Goal: Task Accomplishment & Management: Complete application form

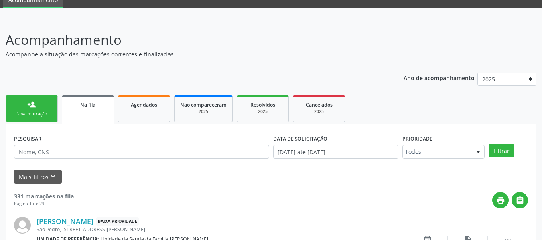
scroll to position [36, 0]
click at [22, 105] on link "person_add Nova marcação" at bounding box center [32, 108] width 52 height 27
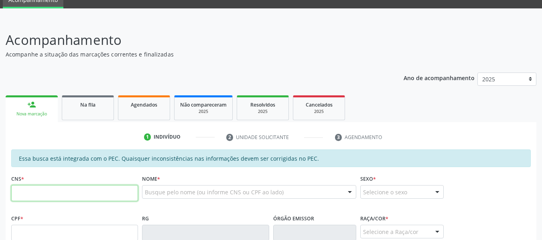
click at [35, 191] on input "text" at bounding box center [74, 193] width 127 height 16
type input "702 5003 1870 9232"
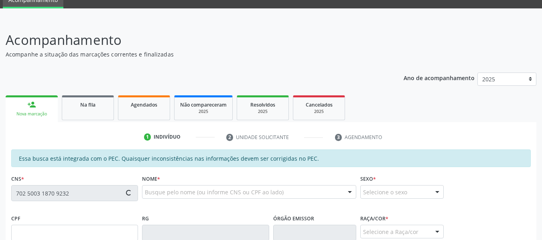
type input "107.369.924-21"
type input "[DATE]"
type input "[PERSON_NAME]"
type input "[PHONE_NUMBER]"
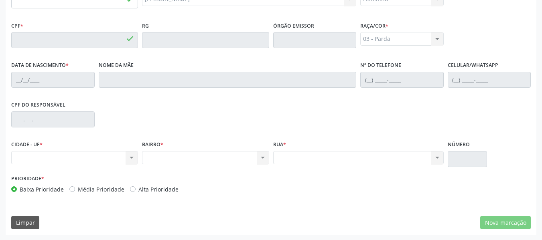
scroll to position [0, 0]
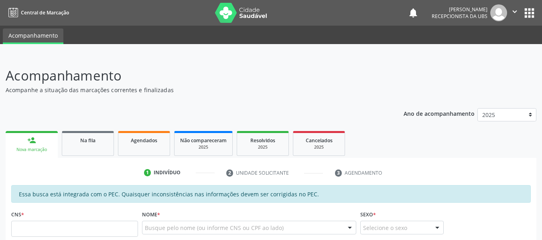
drag, startPoint x: 0, startPoint y: 0, endPoint x: 39, endPoint y: 229, distance: 231.8
click at [39, 229] on input "text" at bounding box center [74, 229] width 127 height 16
type input "708 0008 8381 4625"
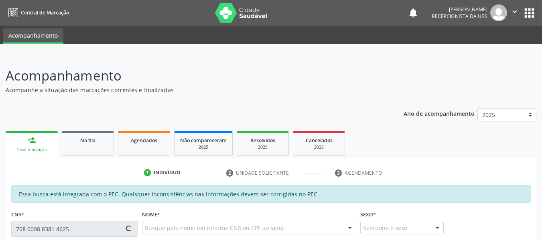
type input "[DATE]"
type input "[PERSON_NAME] [PERSON_NAME]"
type input "[PHONE_NUMBER]"
type input "176"
type input "109.063.574-54"
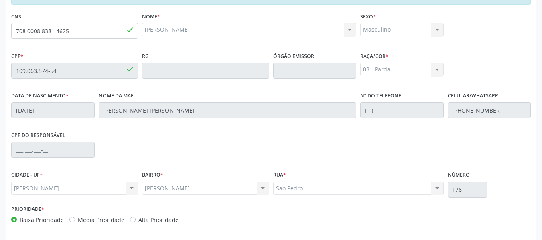
scroll to position [229, 0]
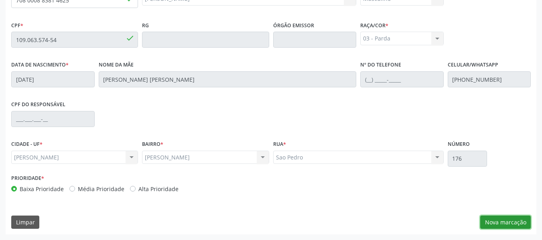
click at [512, 222] on button "Nova marcação" at bounding box center [505, 223] width 51 height 14
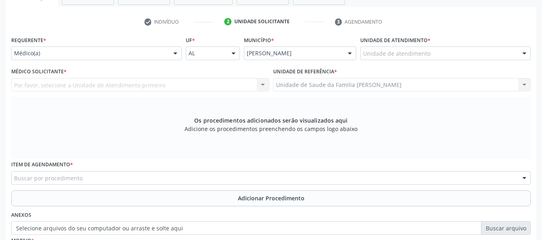
scroll to position [149, 0]
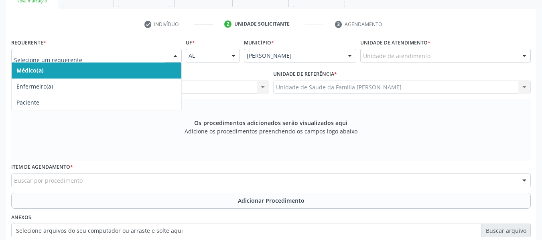
click at [177, 55] on div at bounding box center [175, 56] width 12 height 14
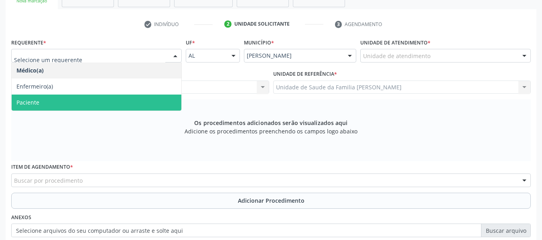
click at [43, 105] on span "Paciente" at bounding box center [97, 103] width 170 height 16
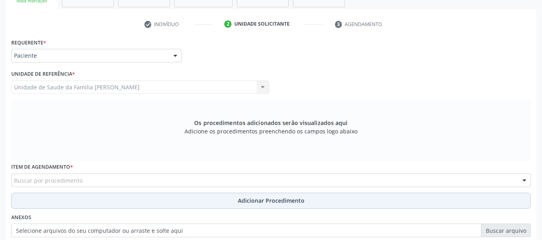
click at [259, 203] on span "Adicionar Procedimento" at bounding box center [271, 201] width 67 height 8
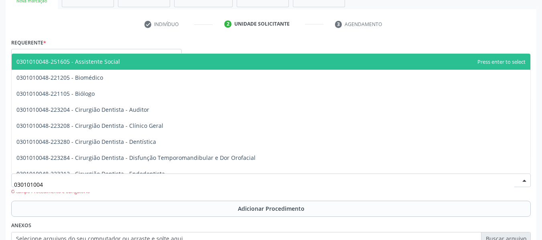
type input "0301010048"
click at [66, 183] on input "0301010048" at bounding box center [264, 184] width 500 height 16
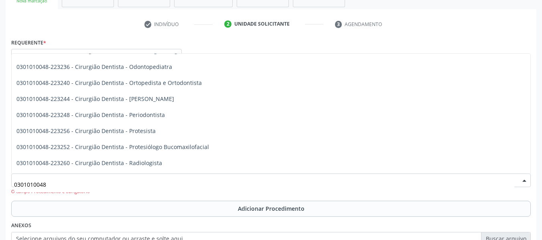
scroll to position [251, 0]
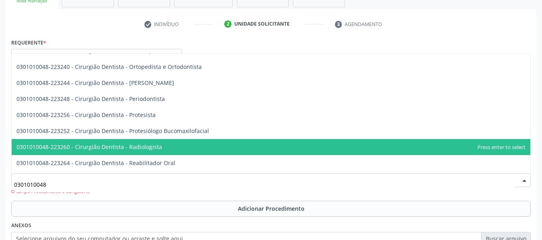
click at [155, 148] on span "0301010048-223260 - Cirurgião Dentista - Radiologista" at bounding box center [89, 147] width 146 height 8
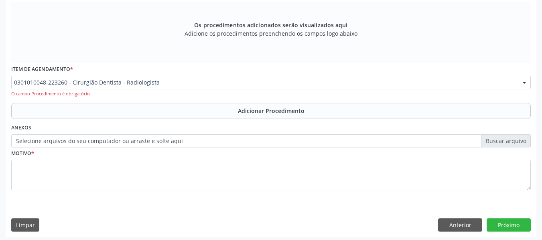
scroll to position [249, 0]
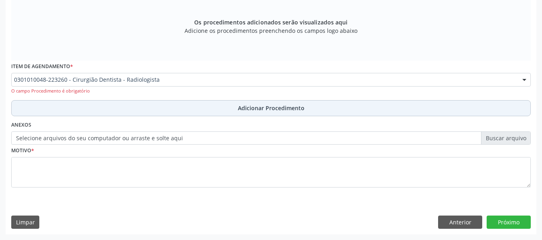
click at [255, 109] on span "Adicionar Procedimento" at bounding box center [271, 108] width 67 height 8
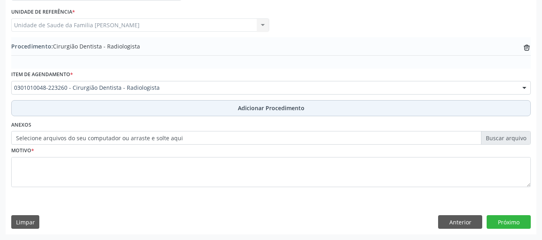
scroll to position [211, 0]
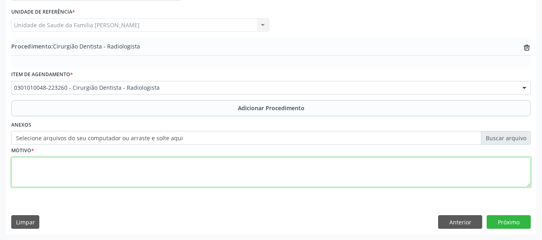
click at [46, 171] on textarea at bounding box center [270, 172] width 519 height 30
type textarea "CEO EM ODONTOLOGIA- RADIOLOGIA"
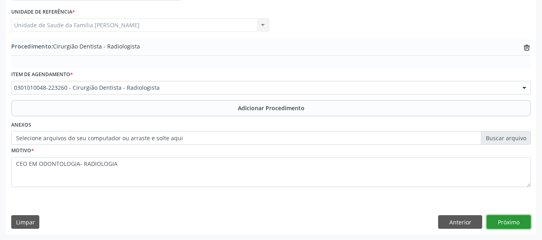
click at [513, 223] on button "Próximo" at bounding box center [509, 222] width 44 height 14
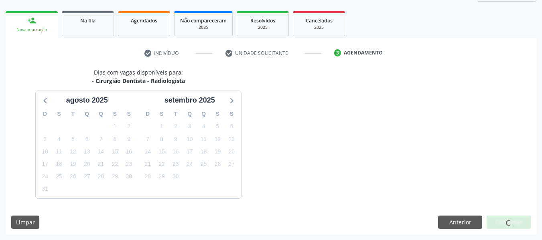
scroll to position [144, 0]
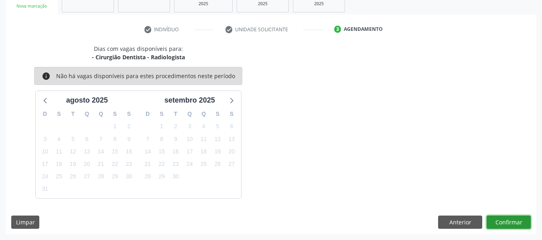
click at [499, 221] on button "Confirmar" at bounding box center [509, 223] width 44 height 14
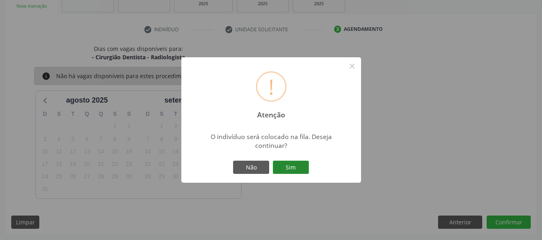
click at [292, 166] on button "Sim" at bounding box center [291, 168] width 36 height 14
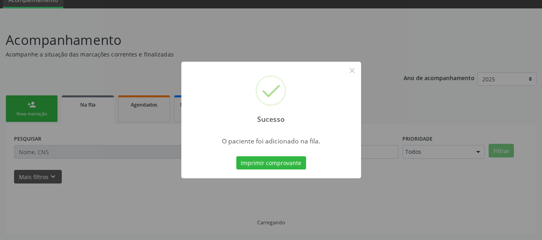
scroll to position [36, 0]
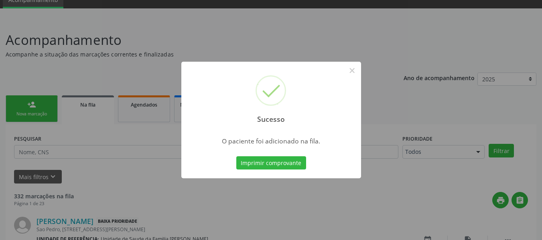
click at [19, 106] on div "Sucesso × O paciente foi adicionado na fila. Imprimir comprovante Cancel" at bounding box center [271, 120] width 542 height 240
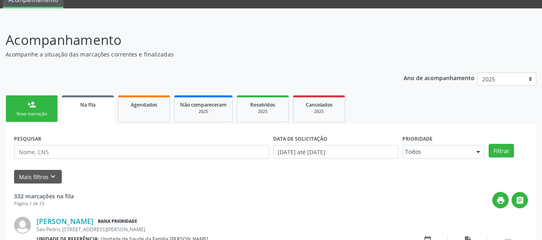
click at [20, 106] on link "person_add Nova marcação" at bounding box center [32, 108] width 52 height 27
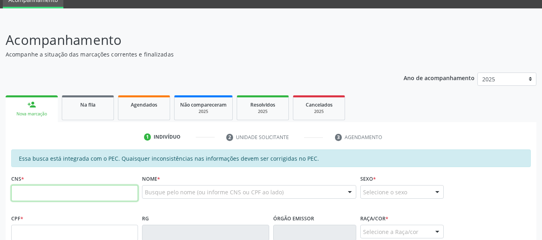
click at [32, 192] on input "text" at bounding box center [74, 193] width 127 height 16
type input "702 5003 1870 9232"
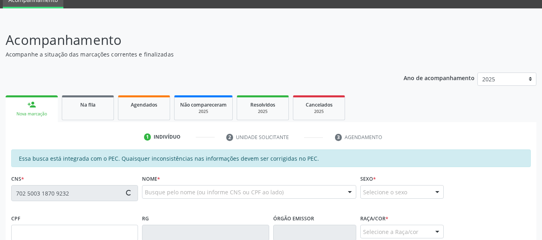
type input "107.369.924-21"
type input "[DATE]"
type input "[PERSON_NAME]"
type input "[PHONE_NUMBER]"
type input "57"
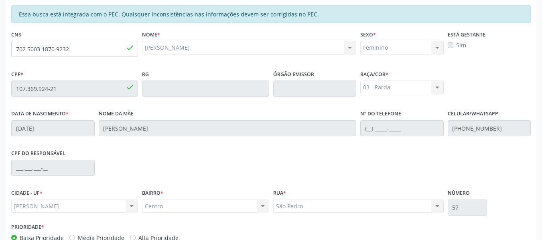
scroll to position [218, 0]
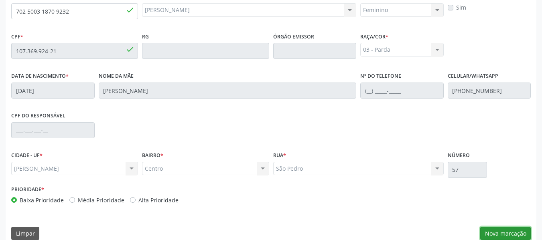
click at [512, 232] on button "Nova marcação" at bounding box center [505, 234] width 51 height 14
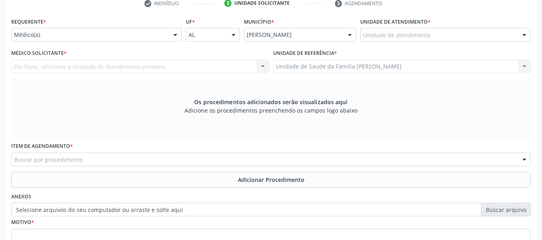
scroll to position [154, 0]
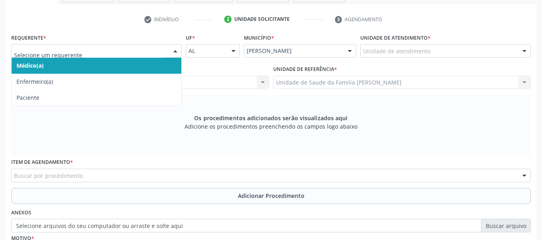
click at [177, 48] on div at bounding box center [175, 52] width 12 height 14
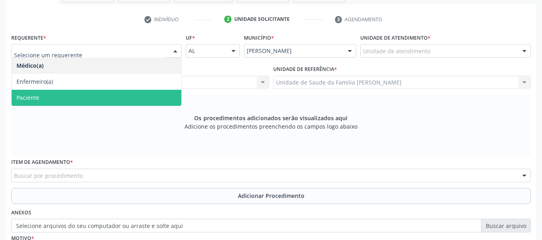
click at [36, 96] on span "Paciente" at bounding box center [27, 98] width 23 height 8
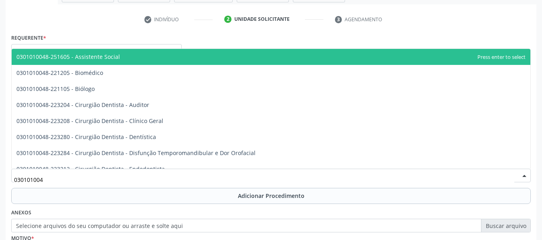
type input "0301010048"
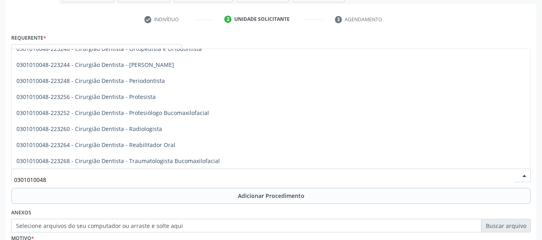
scroll to position [268, 0]
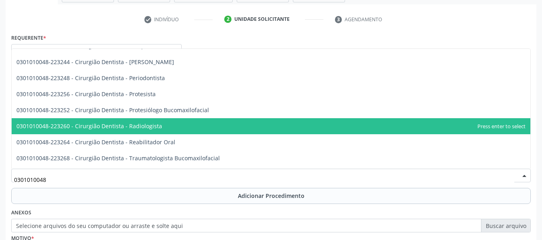
click at [163, 125] on span "0301010048-223260 - Cirurgião Dentista - Radiologista" at bounding box center [271, 126] width 519 height 16
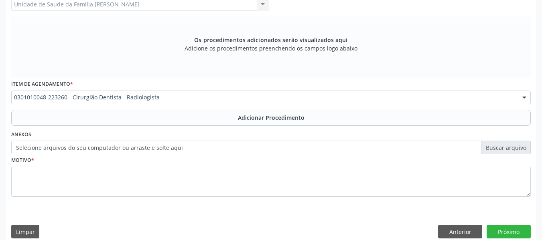
scroll to position [234, 0]
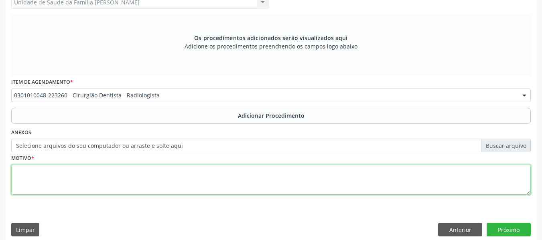
click at [28, 189] on textarea at bounding box center [270, 180] width 519 height 30
type textarea "CEO/ RX DENTE 26"
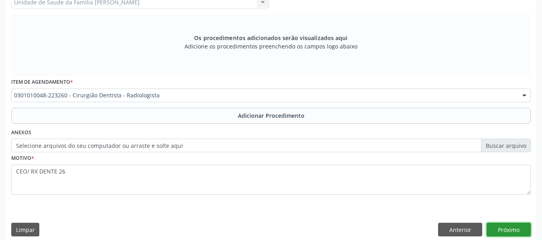
click at [502, 226] on button "Próximo" at bounding box center [509, 230] width 44 height 14
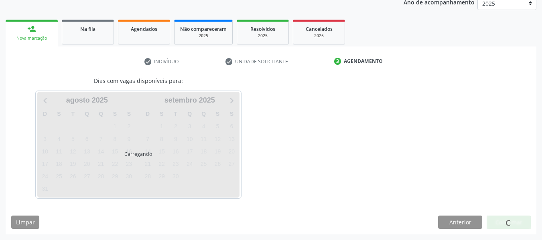
scroll to position [135, 0]
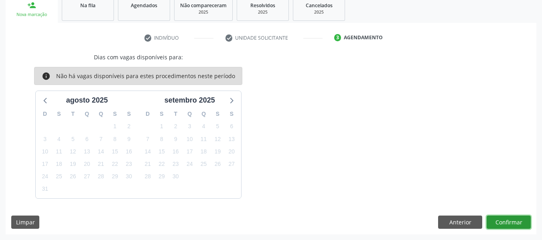
click at [502, 226] on button "Confirmar" at bounding box center [509, 223] width 44 height 14
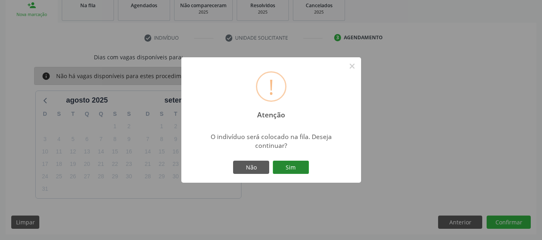
click at [298, 163] on button "Sim" at bounding box center [291, 168] width 36 height 14
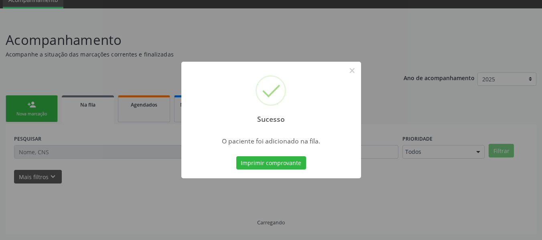
scroll to position [36, 0]
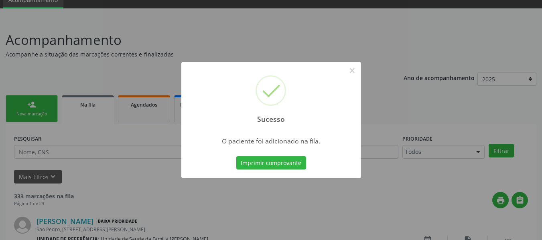
click at [23, 101] on div "Sucesso × O paciente foi adicionado na fila. Imprimir comprovante Cancel" at bounding box center [271, 120] width 542 height 240
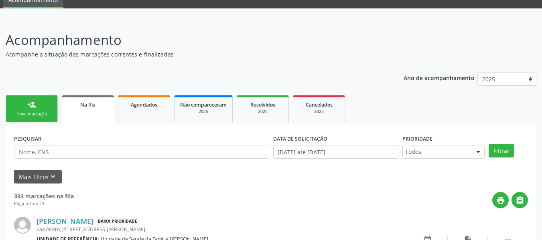
click at [23, 101] on link "person_add Nova marcação" at bounding box center [32, 108] width 52 height 27
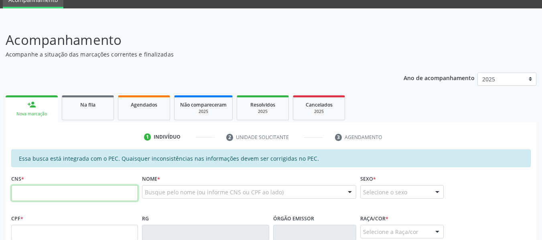
click at [29, 192] on input "text" at bounding box center [74, 193] width 127 height 16
type input "700 6084 4141 7465"
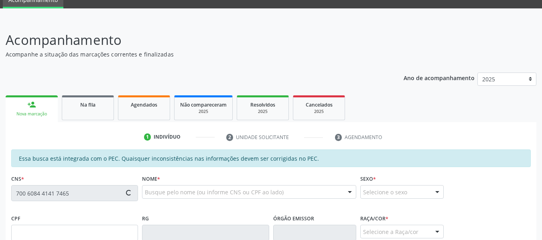
type input "060.764.164-91"
type input "[DATE]"
type input "[PERSON_NAME]"
type input "[PHONE_NUMBER]"
type input "S/N"
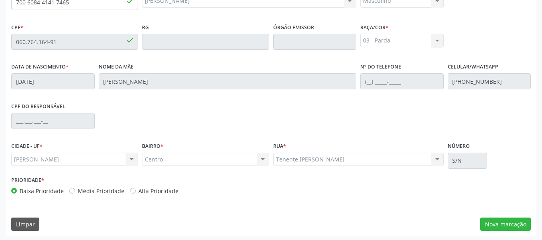
scroll to position [229, 0]
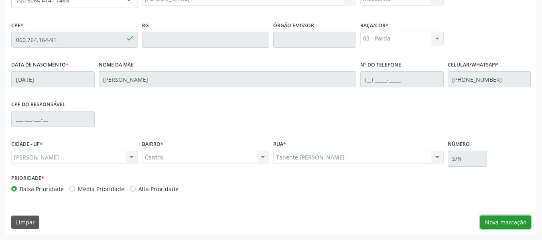
click at [495, 221] on button "Nova marcação" at bounding box center [505, 223] width 51 height 14
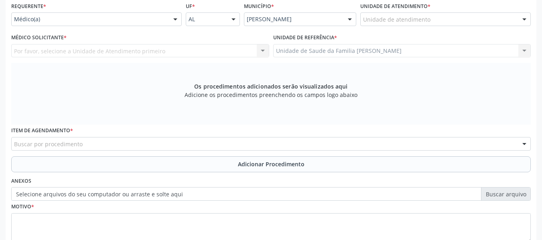
scroll to position [181, 0]
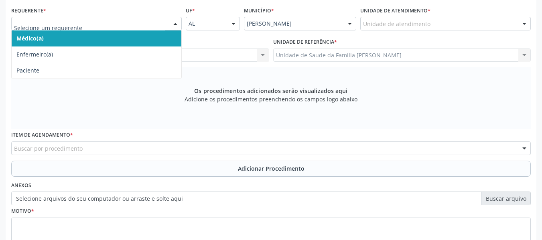
click at [177, 23] on div at bounding box center [175, 24] width 12 height 14
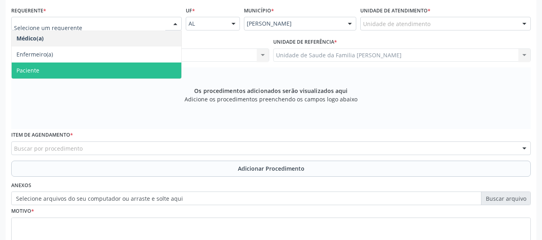
click at [41, 70] on span "Paciente" at bounding box center [97, 71] width 170 height 16
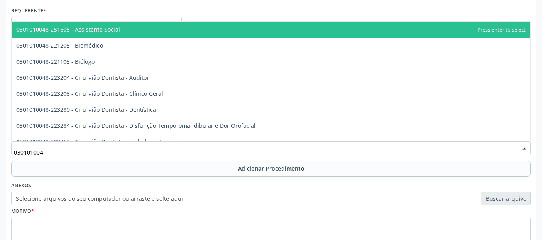
type input "0301010048"
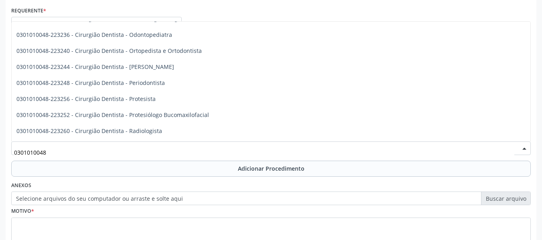
scroll to position [251, 0]
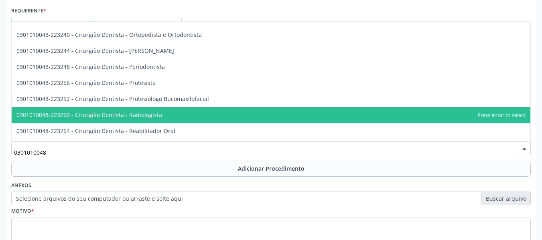
click at [146, 116] on span "0301010048-223260 - Cirurgião Dentista - Radiologista" at bounding box center [89, 115] width 146 height 8
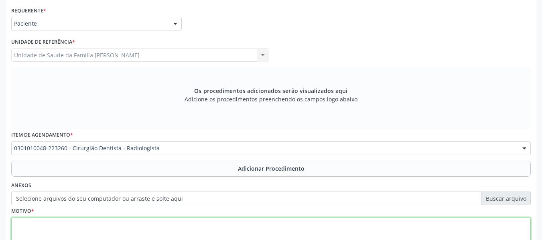
click at [51, 227] on textarea at bounding box center [270, 233] width 519 height 30
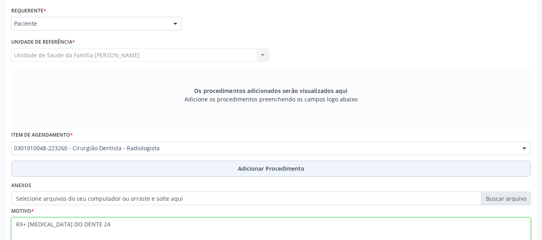
type textarea "RX+ [MEDICAL_DATA] DO DENTE 24"
click at [265, 167] on span "Adicionar Procedimento" at bounding box center [271, 168] width 67 height 8
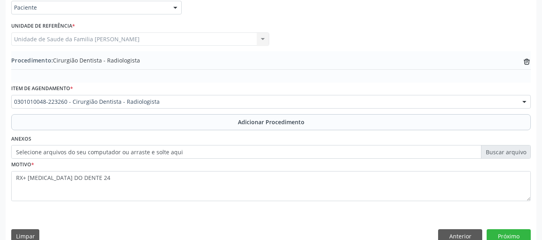
scroll to position [211, 0]
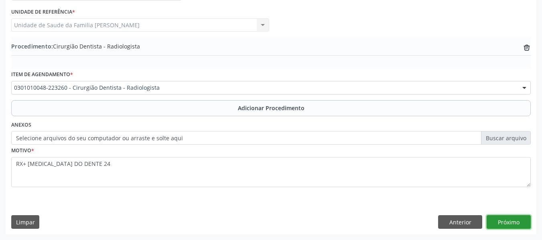
click at [513, 220] on button "Próximo" at bounding box center [509, 222] width 44 height 14
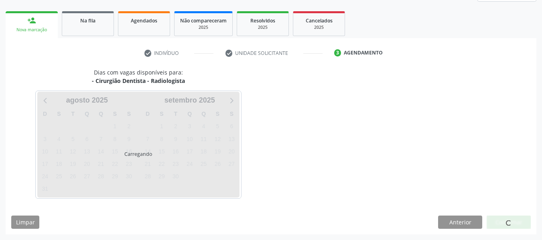
scroll to position [144, 0]
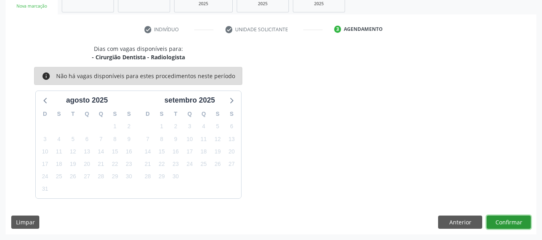
click at [513, 220] on button "Confirmar" at bounding box center [509, 223] width 44 height 14
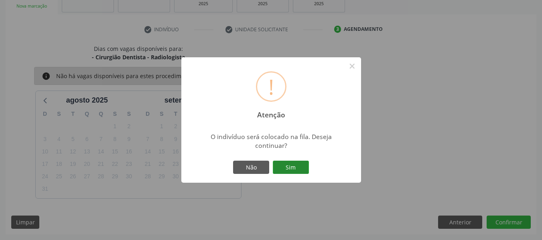
click at [294, 164] on button "Sim" at bounding box center [291, 168] width 36 height 14
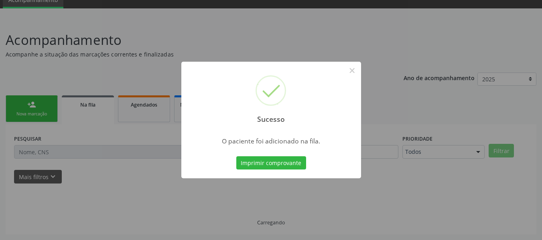
scroll to position [36, 0]
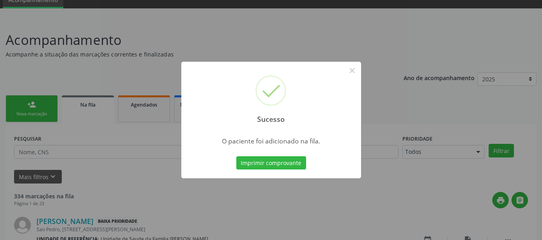
click at [19, 104] on div "Sucesso × O paciente foi adicionado na fila. Imprimir comprovante Cancel" at bounding box center [271, 120] width 542 height 240
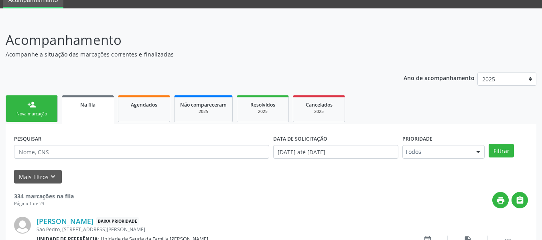
click at [19, 104] on link "person_add Nova marcação" at bounding box center [32, 108] width 52 height 27
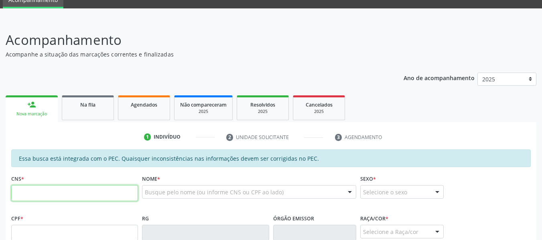
click at [33, 192] on input "text" at bounding box center [74, 193] width 127 height 16
type input "701 2060 5349 4519"
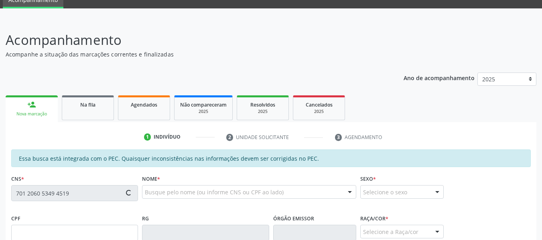
type input "116.850.824-08"
type input "[DATE]"
type input "Alcina Moura de Mendonca"
type input "[PHONE_NUMBER]"
type input "S/N"
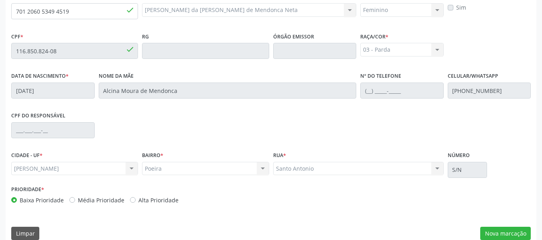
scroll to position [229, 0]
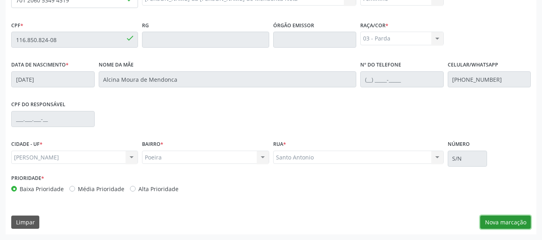
click at [505, 221] on button "Nova marcação" at bounding box center [505, 223] width 51 height 14
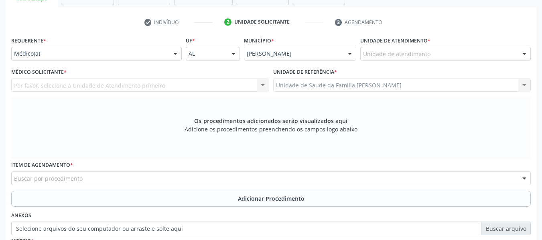
scroll to position [149, 0]
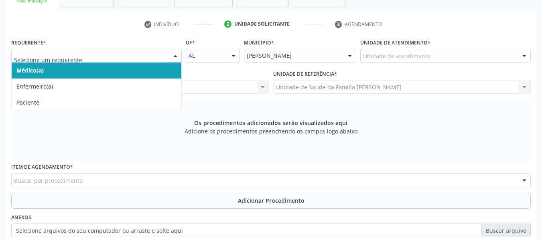
click at [176, 55] on div at bounding box center [175, 56] width 12 height 14
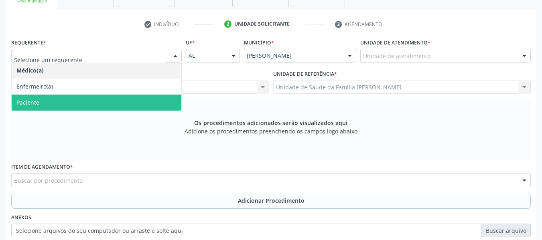
click at [36, 103] on span "Paciente" at bounding box center [27, 103] width 23 height 8
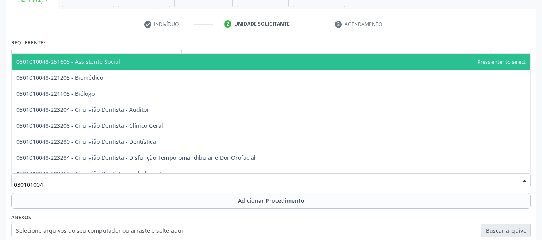
type input "0301010048"
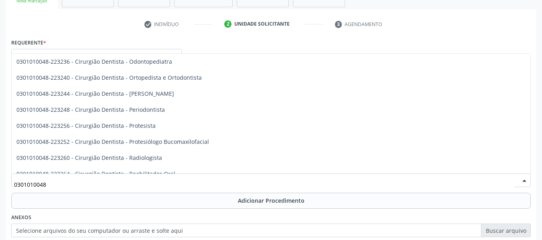
scroll to position [257, 0]
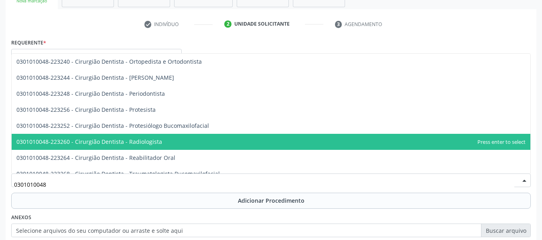
click at [164, 140] on span "0301010048-223260 - Cirurgião Dentista - Radiologista" at bounding box center [271, 142] width 519 height 16
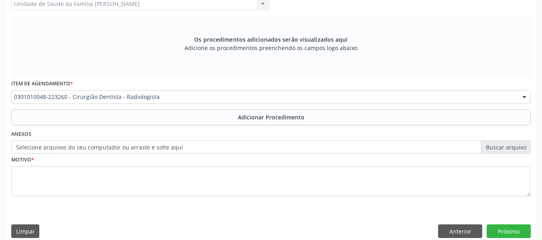
scroll to position [241, 0]
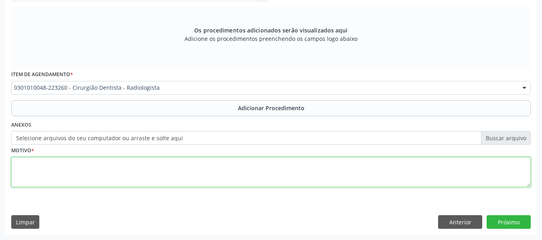
click at [62, 177] on textarea at bounding box center [270, 172] width 519 height 30
type textarea "CEO/ RX DENTE 46"
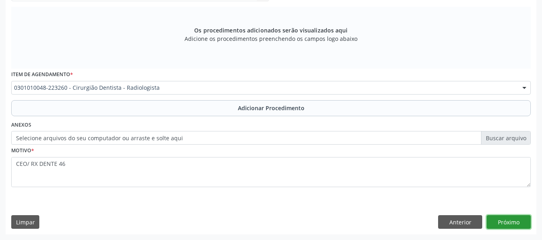
click at [513, 221] on button "Próximo" at bounding box center [509, 222] width 44 height 14
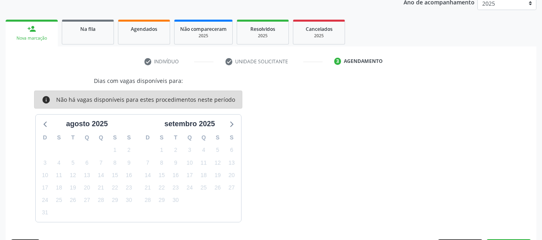
scroll to position [135, 0]
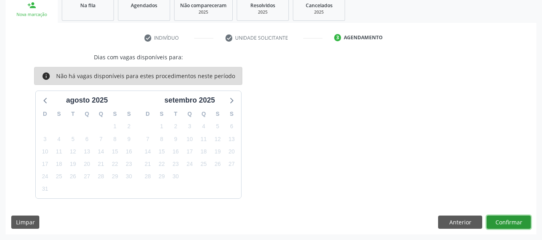
click at [509, 219] on button "Confirmar" at bounding box center [509, 223] width 44 height 14
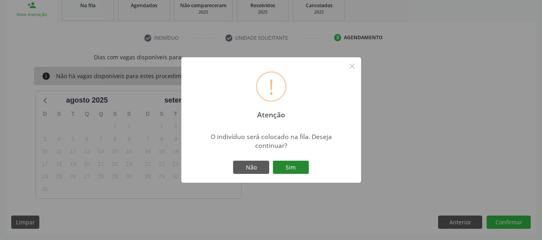
click at [294, 165] on button "Sim" at bounding box center [291, 168] width 36 height 14
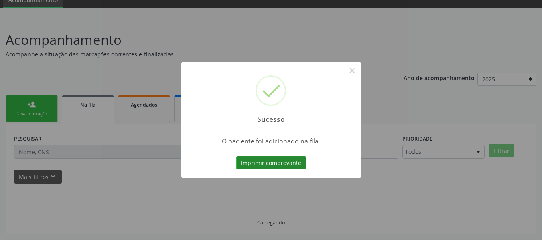
scroll to position [36, 0]
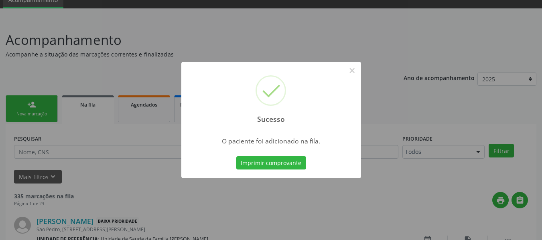
click at [25, 110] on div "Sucesso × O paciente foi adicionado na fila. Imprimir comprovante Cancel" at bounding box center [271, 120] width 542 height 240
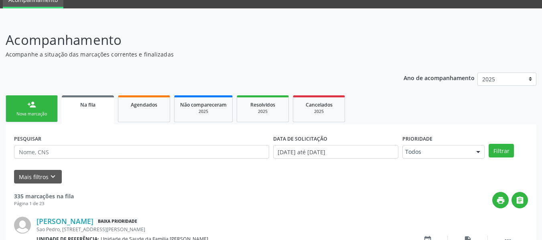
click at [25, 110] on link "person_add Nova marcação" at bounding box center [32, 108] width 52 height 27
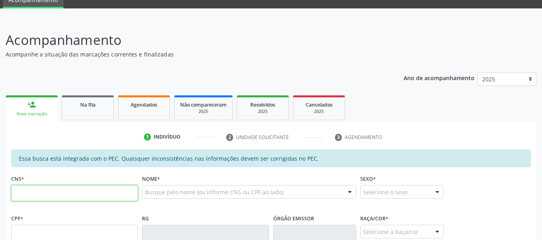
click at [35, 192] on input "text" at bounding box center [74, 193] width 127 height 16
type input "706 0098 9090 5349"
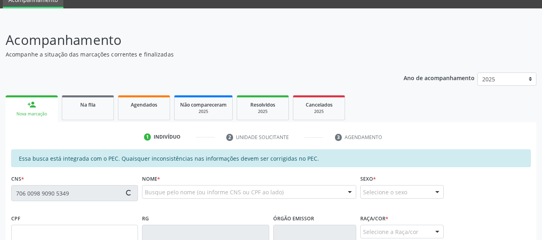
type input "118.873.374-58"
type input "[DATE]"
type input "[PERSON_NAME]"
type input "[PHONE_NUMBER]"
type input "761"
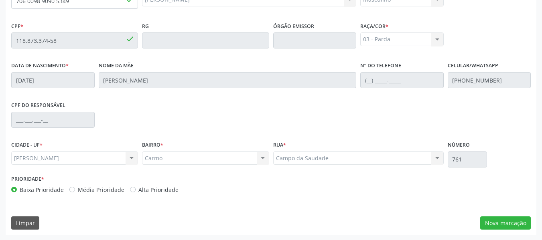
scroll to position [229, 0]
click at [498, 221] on button "Nova marcação" at bounding box center [505, 223] width 51 height 14
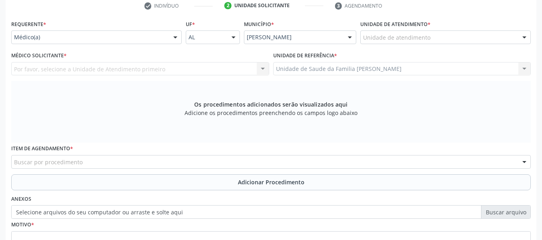
scroll to position [165, 0]
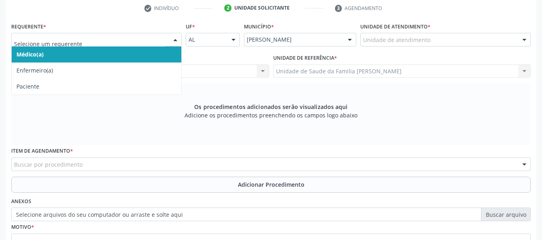
click at [175, 39] on div at bounding box center [175, 40] width 12 height 14
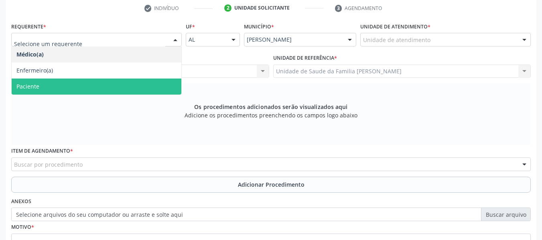
click at [44, 82] on span "Paciente" at bounding box center [97, 87] width 170 height 16
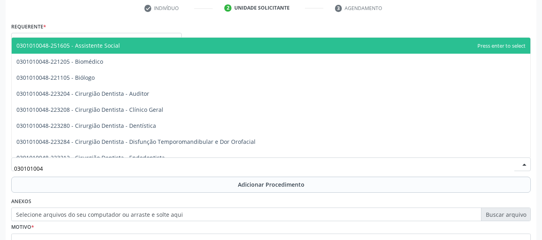
type input "0301010048"
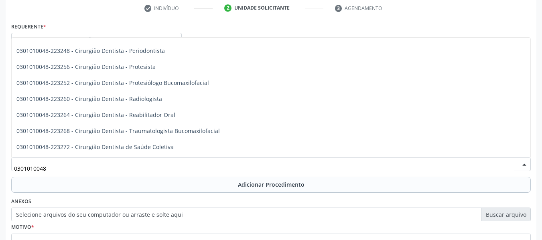
scroll to position [300, 0]
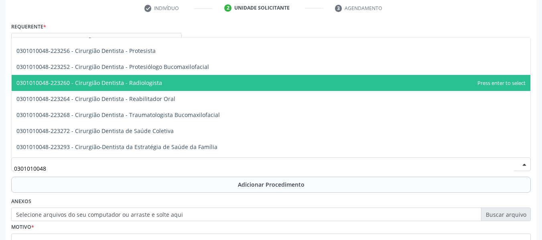
click at [164, 82] on span "0301010048-223260 - Cirurgião Dentista - Radiologista" at bounding box center [271, 83] width 519 height 16
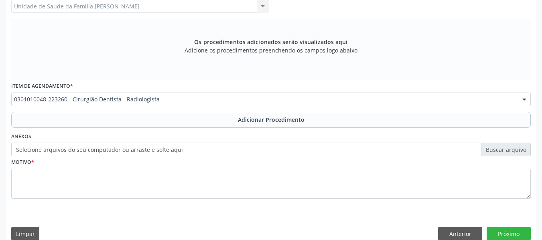
scroll to position [241, 0]
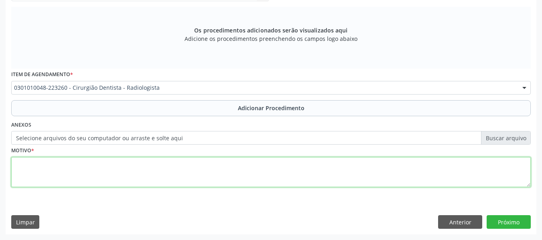
click at [39, 170] on textarea at bounding box center [270, 172] width 519 height 30
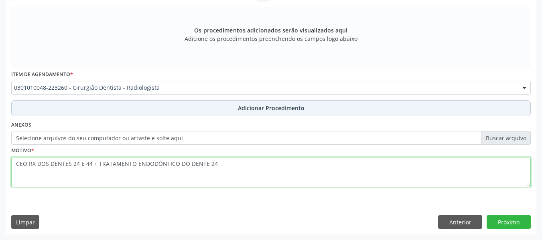
type textarea "CEO RX DOS DENTES 24 E 44 + TRATAMENTO ENDODÔNTICO DO DENTE 24"
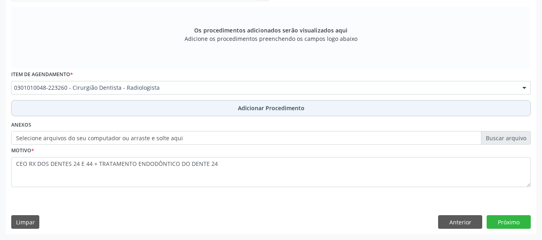
click at [291, 107] on span "Adicionar Procedimento" at bounding box center [271, 108] width 67 height 8
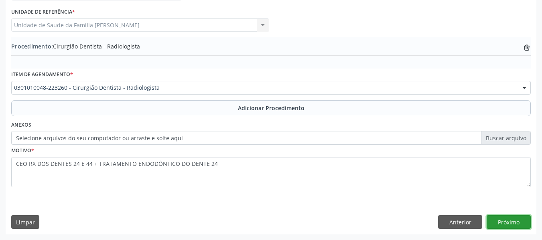
click at [505, 222] on button "Próximo" at bounding box center [509, 222] width 44 height 14
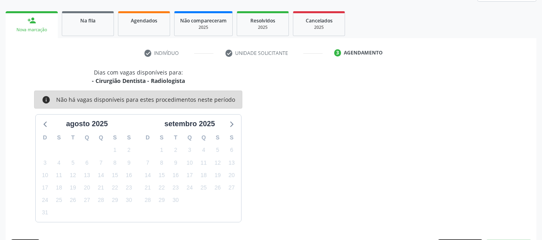
scroll to position [144, 0]
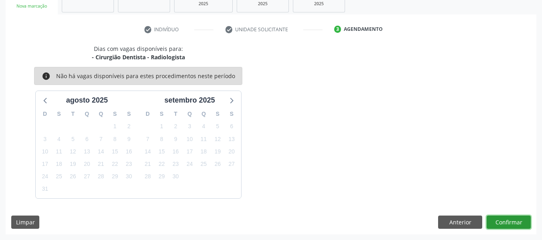
click at [513, 226] on button "Confirmar" at bounding box center [509, 223] width 44 height 14
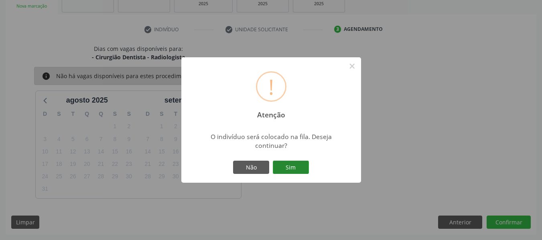
click at [293, 165] on button "Sim" at bounding box center [291, 168] width 36 height 14
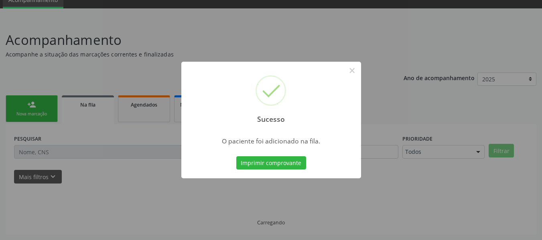
scroll to position [36, 0]
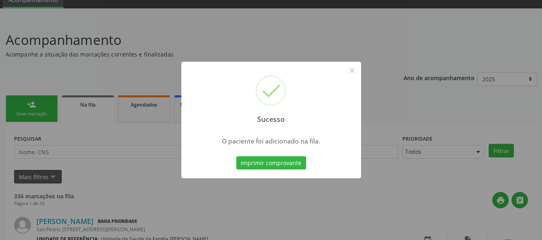
click at [21, 105] on div "Sucesso × O paciente foi adicionado na fila. Imprimir comprovante Cancel" at bounding box center [271, 120] width 542 height 240
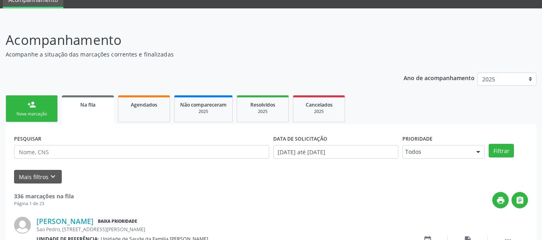
click at [31, 99] on link "person_add Nova marcação" at bounding box center [32, 108] width 52 height 27
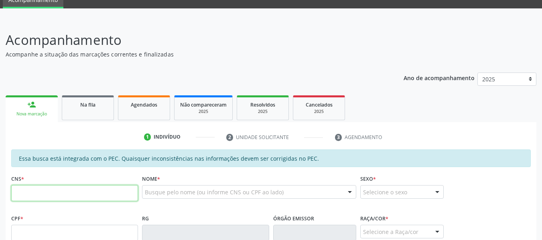
click at [24, 193] on input "text" at bounding box center [74, 193] width 127 height 16
type input "708 7041 0221 5690"
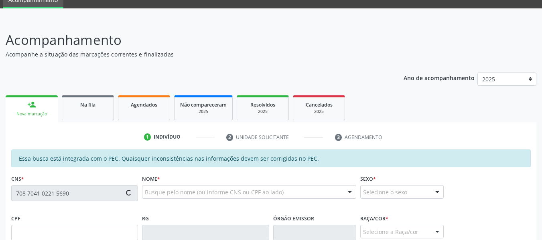
type input "061.596.921-60"
type input "[DATE]"
type input "[PERSON_NAME]"
type input "[PHONE_NUMBER]"
type input "S/N"
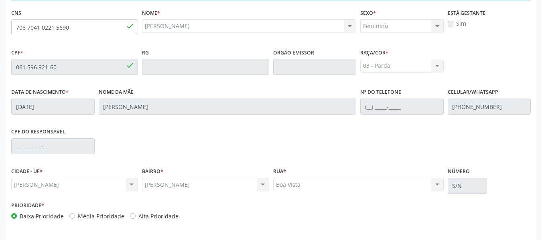
scroll to position [228, 0]
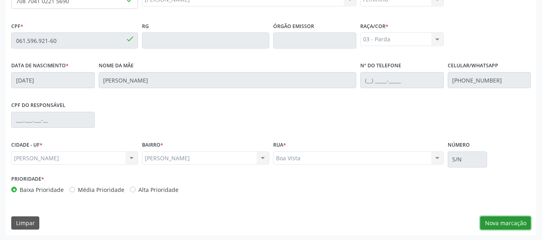
click at [513, 221] on button "Nova marcação" at bounding box center [505, 224] width 51 height 14
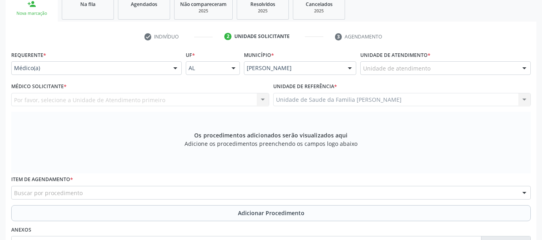
scroll to position [132, 0]
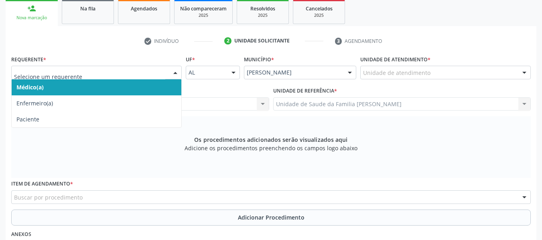
click at [177, 73] on div at bounding box center [175, 73] width 12 height 14
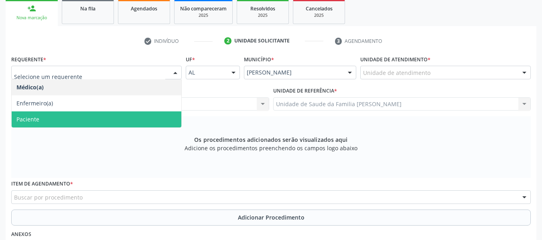
click at [55, 121] on span "Paciente" at bounding box center [97, 120] width 170 height 16
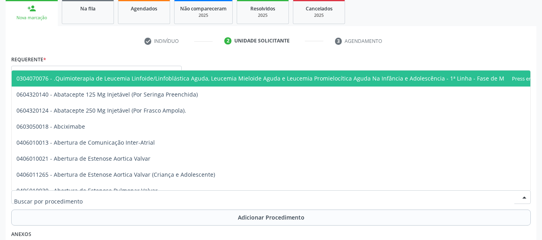
click at [85, 196] on div at bounding box center [270, 198] width 519 height 14
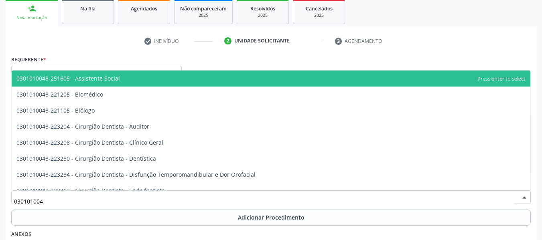
type input "0301010048"
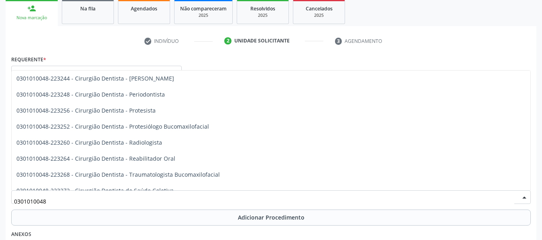
scroll to position [289, 0]
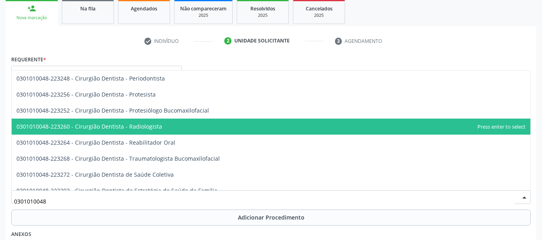
click at [148, 125] on span "0301010048-223260 - Cirurgião Dentista - Radiologista" at bounding box center [89, 127] width 146 height 8
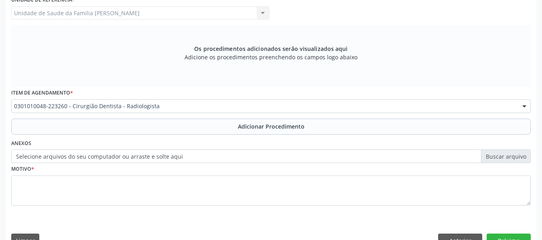
scroll to position [241, 0]
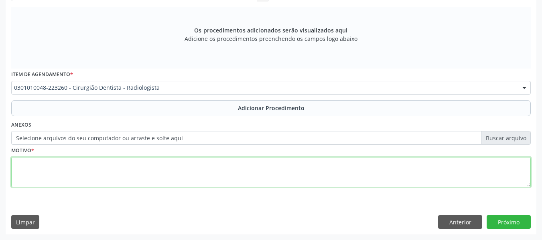
click at [55, 170] on textarea at bounding box center [270, 172] width 519 height 30
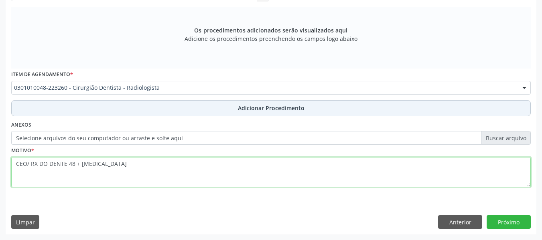
type textarea "CEO/ RX DO DENTE 48 + [MEDICAL_DATA]"
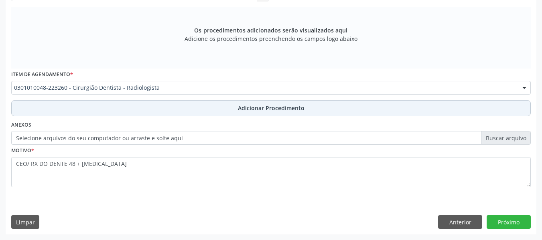
click at [280, 108] on span "Adicionar Procedimento" at bounding box center [271, 108] width 67 height 8
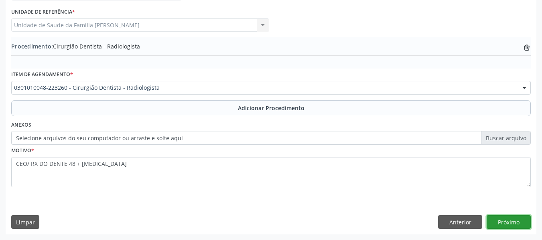
click at [512, 221] on button "Próximo" at bounding box center [509, 222] width 44 height 14
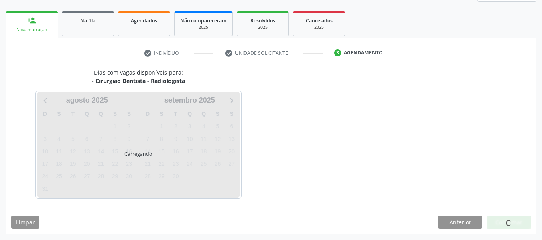
scroll to position [144, 0]
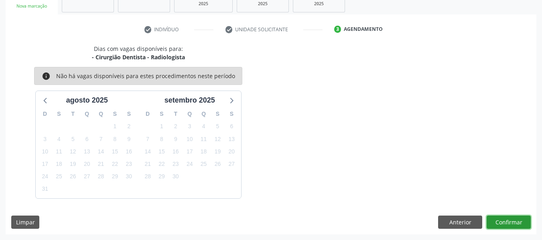
click at [512, 221] on button "Confirmar" at bounding box center [509, 223] width 44 height 14
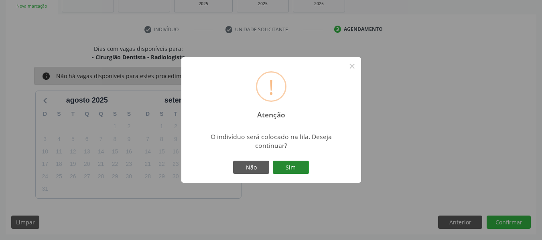
click at [296, 168] on button "Sim" at bounding box center [291, 168] width 36 height 14
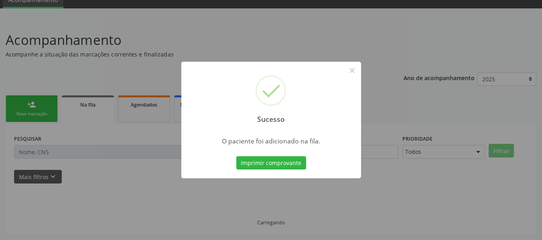
scroll to position [36, 0]
